Goal: Navigation & Orientation: Find specific page/section

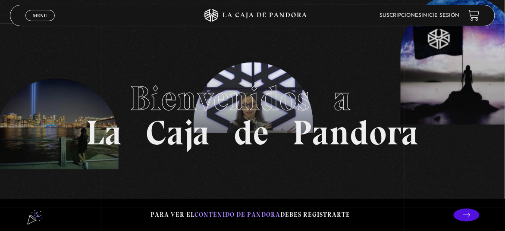
click at [459, 15] on link "Inicie sesión" at bounding box center [440, 15] width 38 height 5
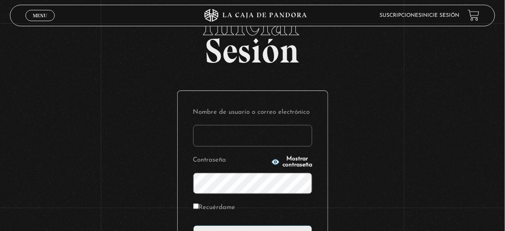
scroll to position [32, 0]
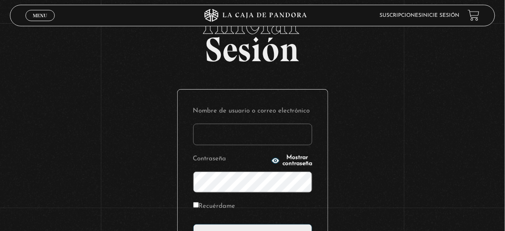
click at [277, 138] on input "Nombre de usuario o correo electrónico" at bounding box center [252, 135] width 119 height 22
type input "s"
type input "dm_araya@hotmail.com"
click at [193, 224] on input "Acceder" at bounding box center [252, 235] width 119 height 22
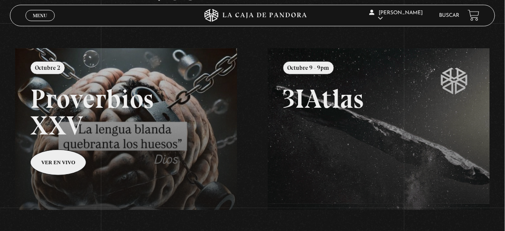
scroll to position [75, 0]
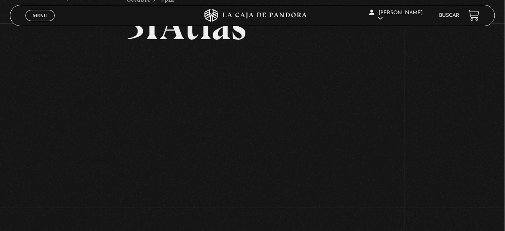
scroll to position [55, 0]
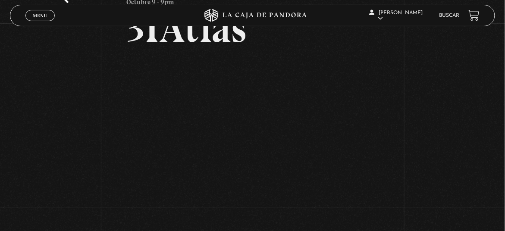
click at [32, 159] on div "Volver Octubre 9 - 9pm 3IAtlas" at bounding box center [252, 95] width 505 height 252
click at [412, 118] on div "Volver Octubre 9 - 9pm 3IAtlas" at bounding box center [252, 95] width 505 height 252
